Goal: Task Accomplishment & Management: Manage account settings

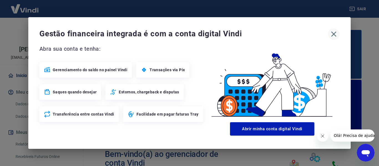
click at [334, 33] on icon "button" at bounding box center [333, 34] width 5 height 5
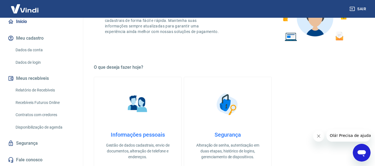
scroll to position [60, 0]
click at [35, 90] on link "Relatório de Recebíveis" at bounding box center [44, 90] width 63 height 11
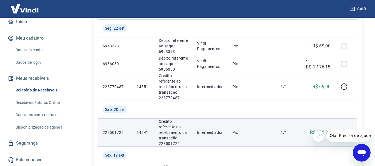
scroll to position [111, 0]
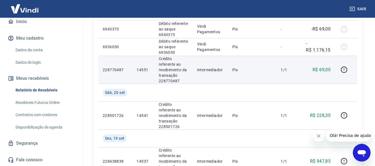
click at [141, 72] on p "14551" at bounding box center [143, 70] width 13 height 6
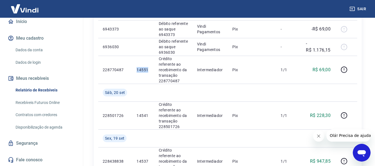
copy p "14551"
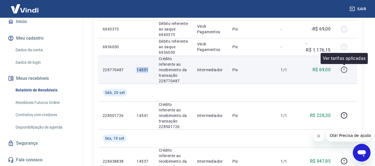
click at [346, 70] on icon "button" at bounding box center [344, 69] width 7 height 7
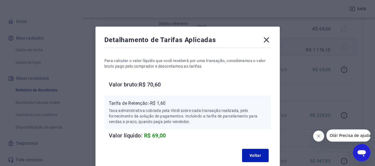
drag, startPoint x: 265, startPoint y: 41, endPoint x: 271, endPoint y: 41, distance: 5.8
click at [265, 41] on icon at bounding box center [266, 39] width 5 height 5
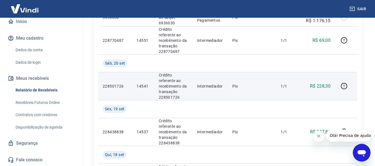
scroll to position [167, 0]
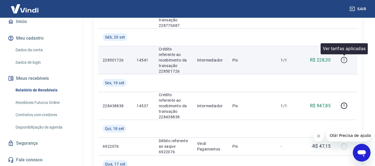
click at [345, 59] on icon "button" at bounding box center [344, 60] width 7 height 7
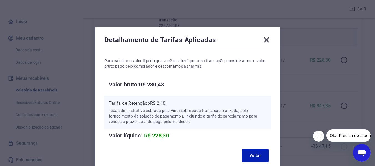
click at [267, 39] on icon at bounding box center [266, 39] width 5 height 5
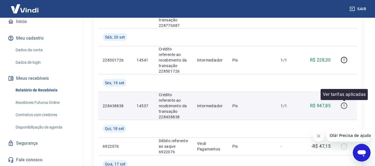
click at [344, 105] on icon "button" at bounding box center [344, 105] width 1 height 2
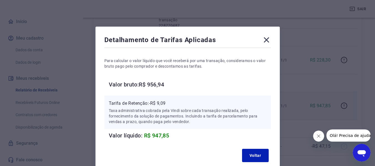
click at [270, 40] on icon at bounding box center [266, 40] width 9 height 9
